Goal: Find specific page/section: Find specific page/section

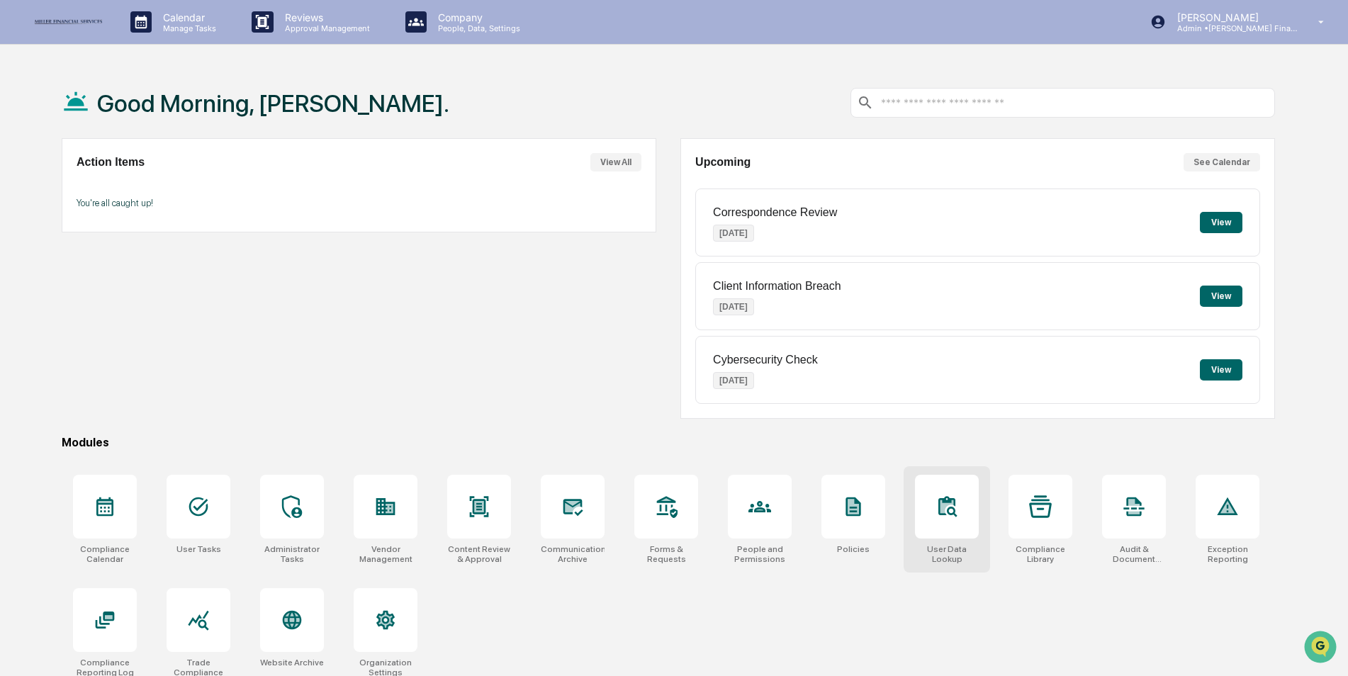
click at [964, 523] on div at bounding box center [947, 507] width 64 height 64
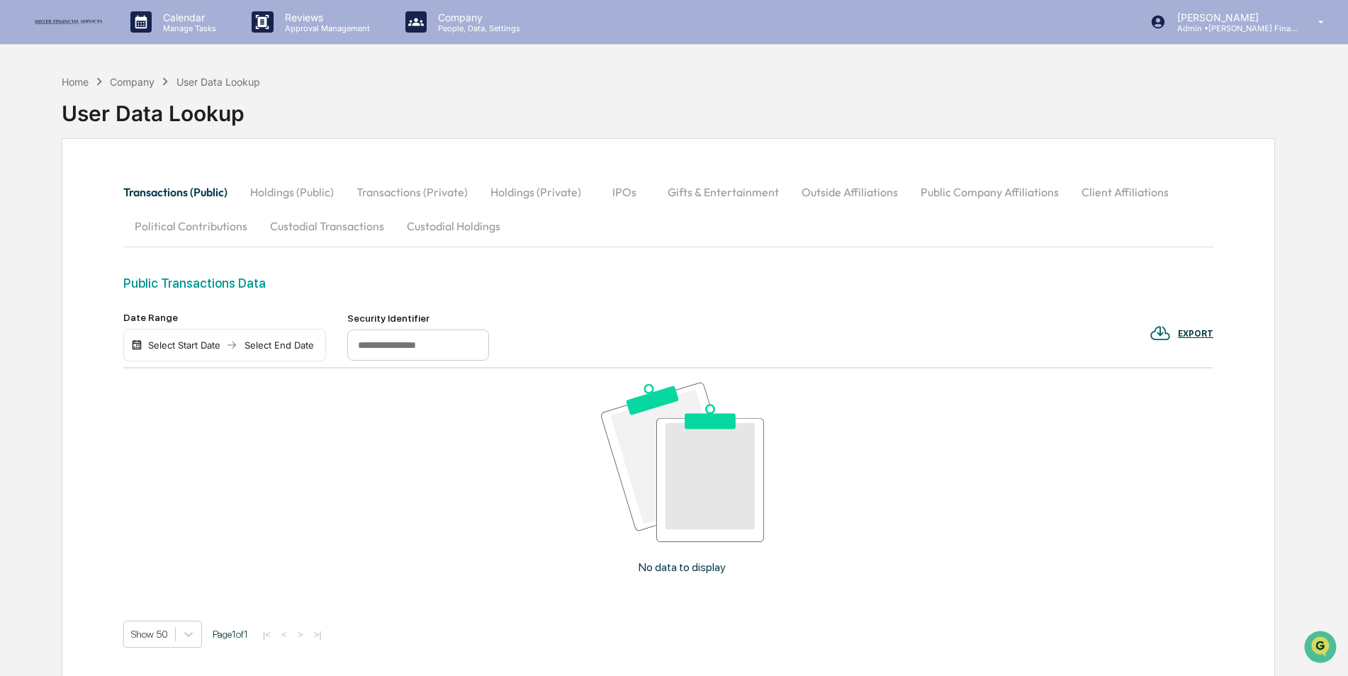
click at [313, 223] on button "Custodial Transactions" at bounding box center [327, 226] width 137 height 34
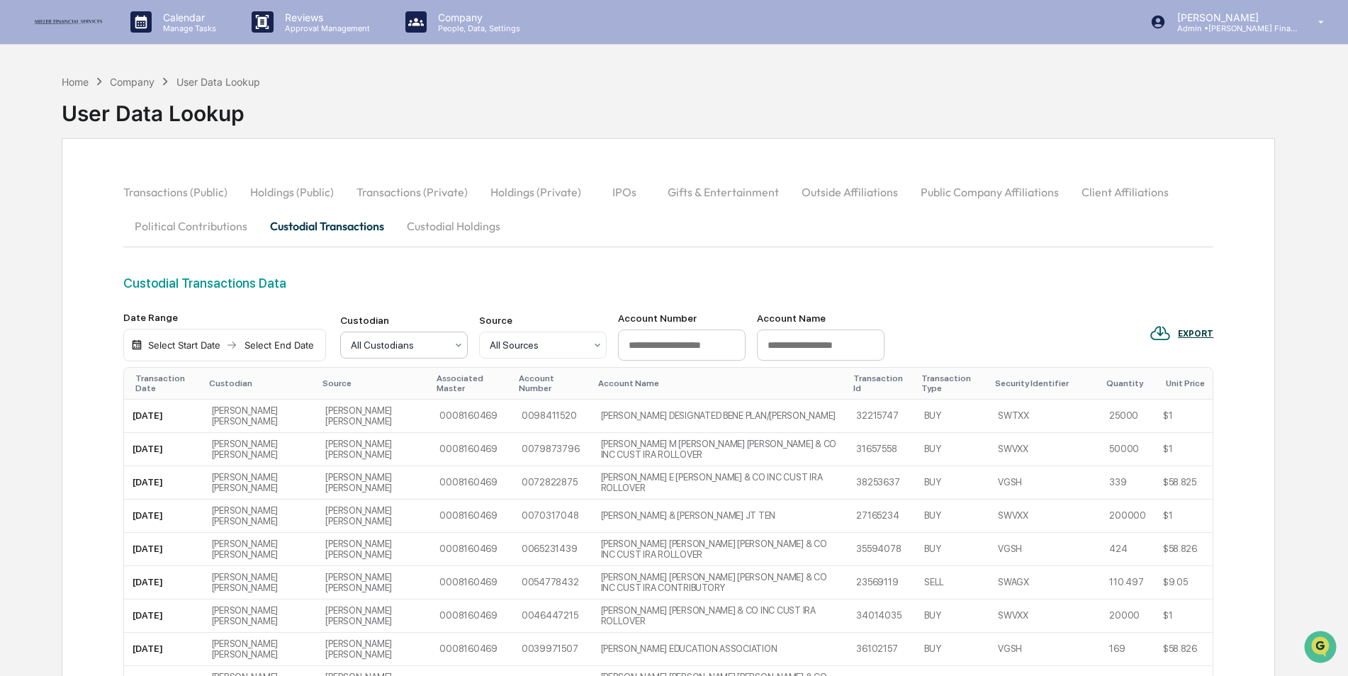
click at [412, 345] on div at bounding box center [398, 345] width 95 height 14
click at [525, 114] on div "Home Company User Data Lookup User Data Lookup" at bounding box center [669, 102] width 1214 height 71
